Goal: Task Accomplishment & Management: Use online tool/utility

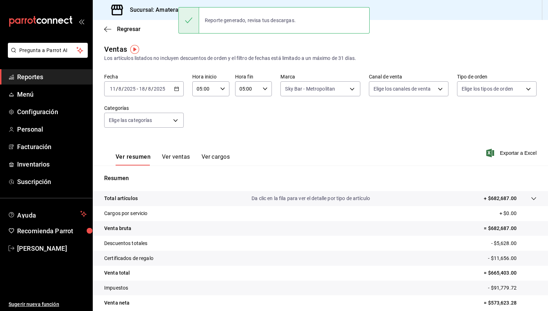
click at [162, 13] on h3 "Sucursal: Amaterasu (Metropolitan)" at bounding box center [174, 10] width 100 height 9
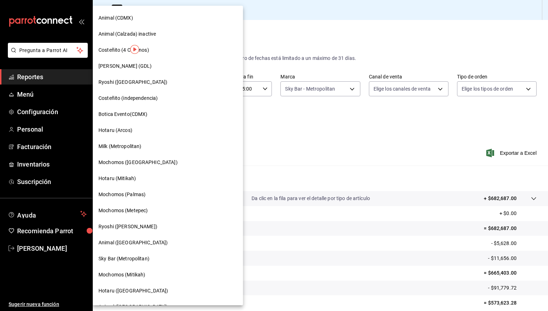
scroll to position [320, 0]
click at [136, 275] on span "Mochomos (Mitikah)" at bounding box center [121, 274] width 47 height 7
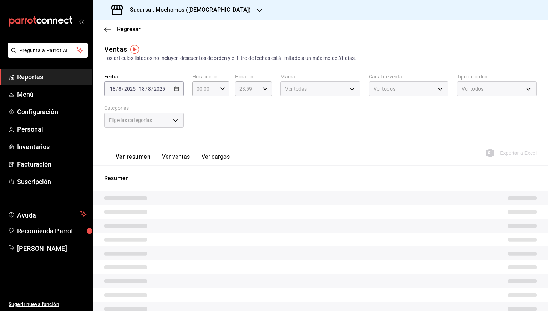
type input "05:00"
click at [20, 94] on span "Menú" at bounding box center [52, 95] width 70 height 10
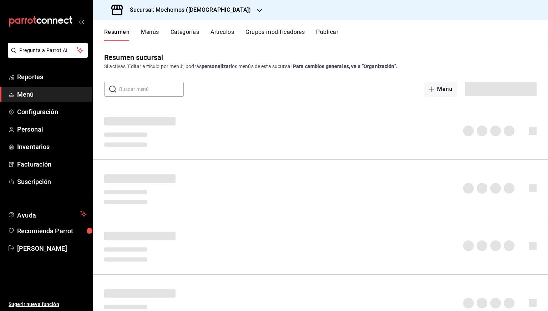
click at [224, 31] on button "Artículos" at bounding box center [223, 35] width 24 height 12
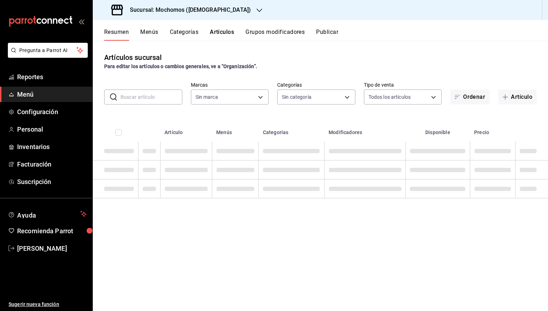
click at [150, 93] on input "text" at bounding box center [152, 97] width 62 height 14
type input "d0e5f648-281b-433d-bf08-9501e0541b8c"
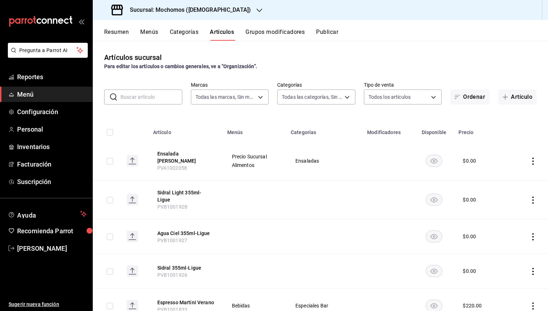
type input "2f35be6f-ff15-4940-b385-314360a5d00c,4e108ac5-71ad-4fe3-83dd-65cb98b4ff2e,7ee7a…"
click at [150, 93] on input "text" at bounding box center [152, 97] width 62 height 14
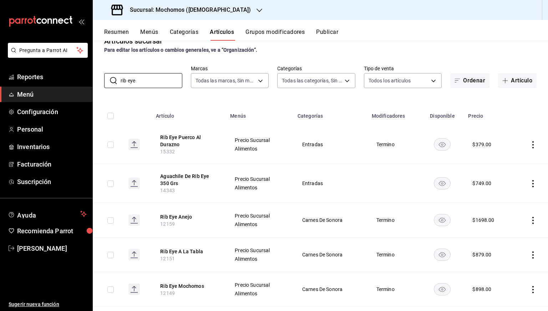
scroll to position [31, 0]
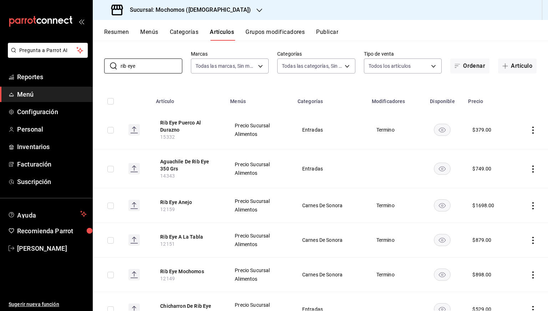
type input "rib eye"
drag, startPoint x: 160, startPoint y: 243, endPoint x: 174, endPoint y: 244, distance: 14.3
click at [174, 244] on th "Rib Eye A La Tabla 12151" at bounding box center [189, 240] width 74 height 35
drag, startPoint x: 160, startPoint y: 242, endPoint x: 175, endPoint y: 243, distance: 14.7
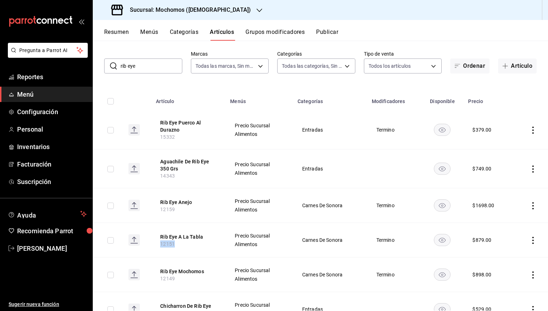
click at [175, 243] on th "Rib Eye A La Tabla 12151" at bounding box center [189, 240] width 74 height 35
drag, startPoint x: 160, startPoint y: 243, endPoint x: 183, endPoint y: 247, distance: 23.5
click at [183, 247] on th "Rib Eye A La Tabla 12151" at bounding box center [189, 240] width 74 height 35
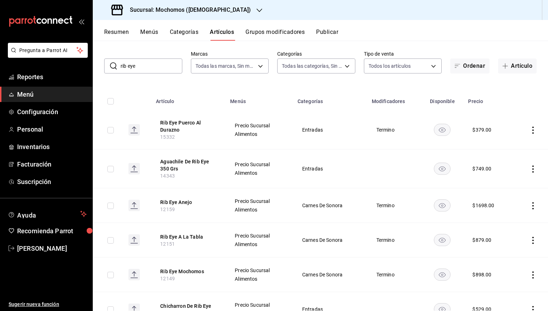
click at [183, 247] on th "Rib Eye A La Tabla 12151" at bounding box center [189, 240] width 74 height 35
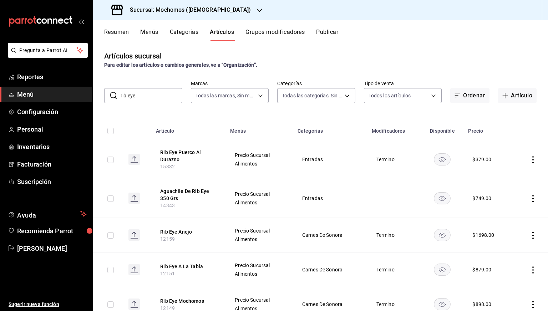
scroll to position [0, 0]
